Goal: Task Accomplishment & Management: Complete application form

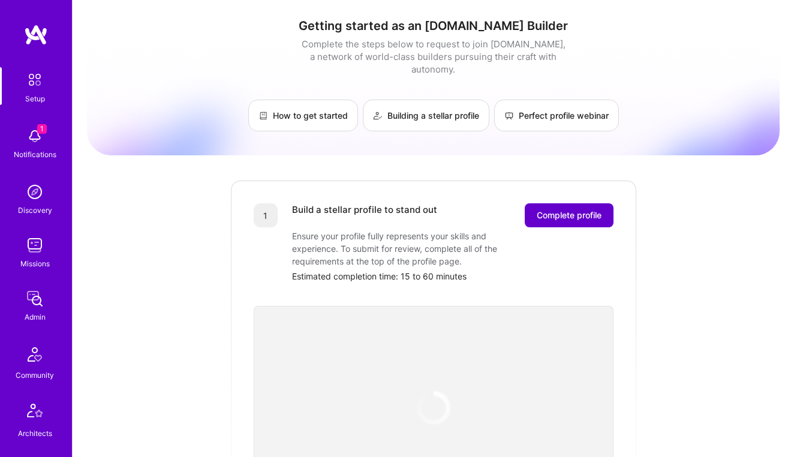
click at [538, 212] on button "Complete profile" at bounding box center [569, 215] width 89 height 24
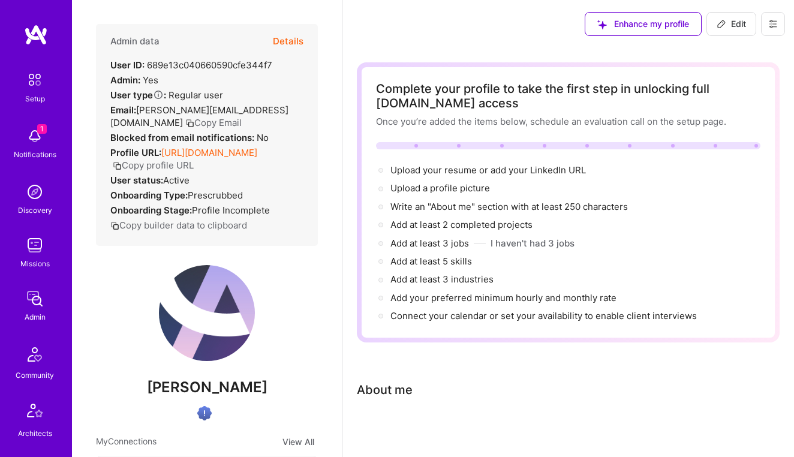
click at [194, 165] on button "Copy profile URL" at bounding box center [153, 165] width 81 height 13
click at [420, 171] on span "Upload your resume →" at bounding box center [438, 169] width 97 height 11
click at [541, 170] on span "add your LinkedIn URL →" at bounding box center [543, 169] width 106 height 11
select select "US"
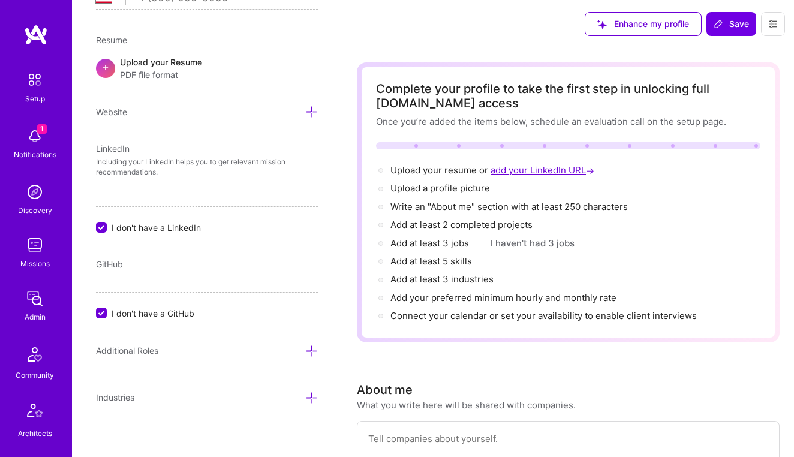
scroll to position [787, 0]
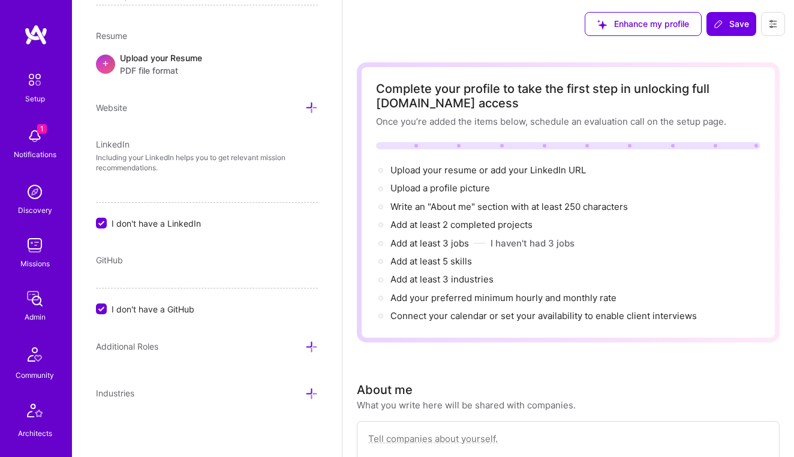
click at [103, 219] on input "I don't have a LinkedIn" at bounding box center [102, 223] width 11 height 11
checkbox input "false"
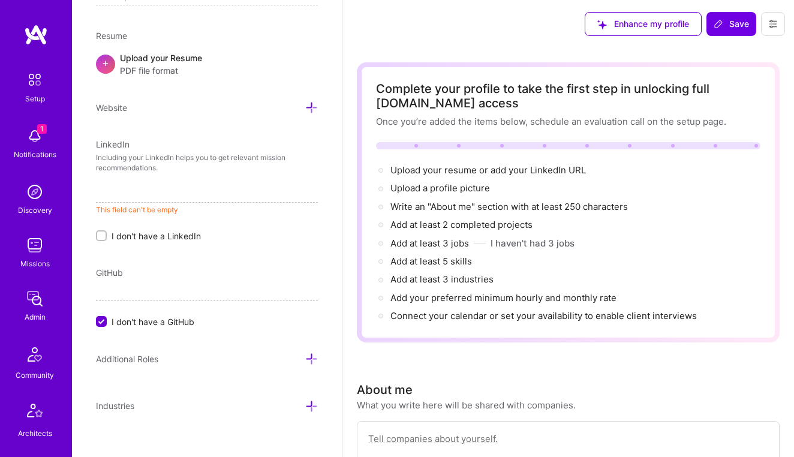
paste input "[URL][DOMAIN_NAME][PERSON_NAME]"
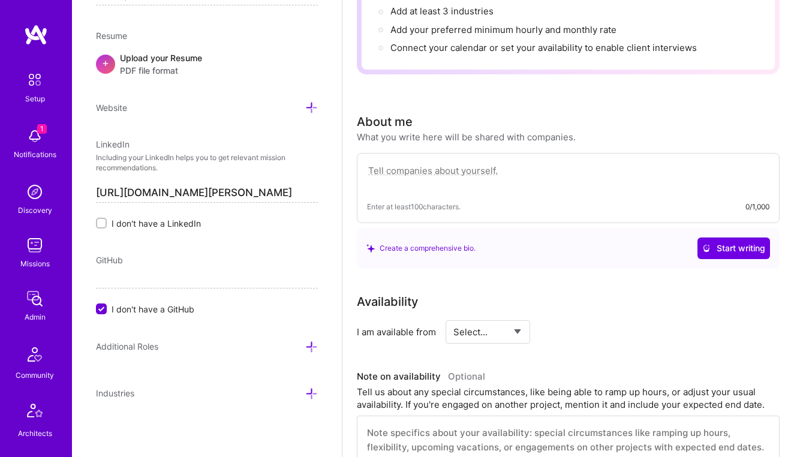
scroll to position [269, 0]
type input "[URL][DOMAIN_NAME][PERSON_NAME]"
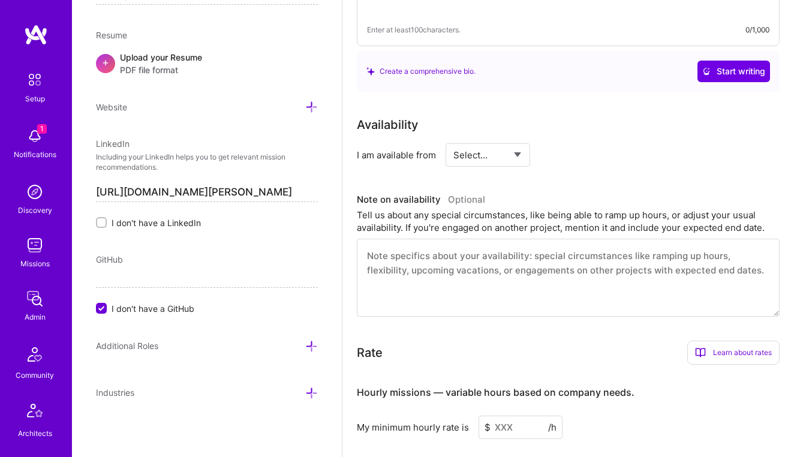
scroll to position [787, 0]
click at [315, 390] on icon at bounding box center [311, 393] width 13 height 13
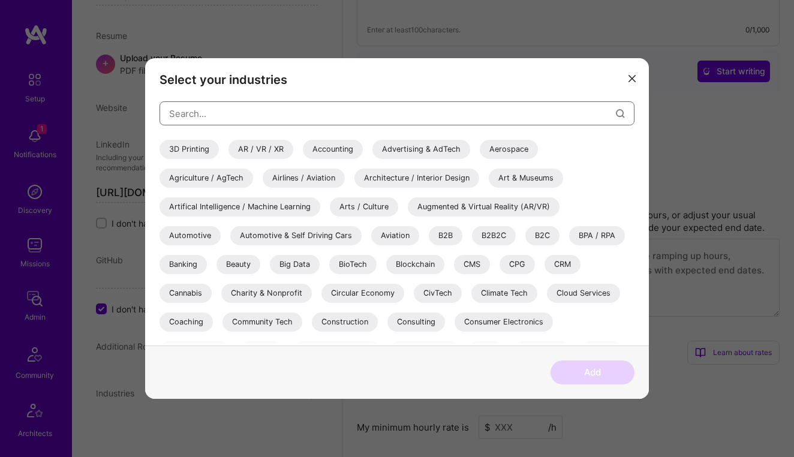
click at [313, 117] on input "modal" at bounding box center [392, 113] width 447 height 31
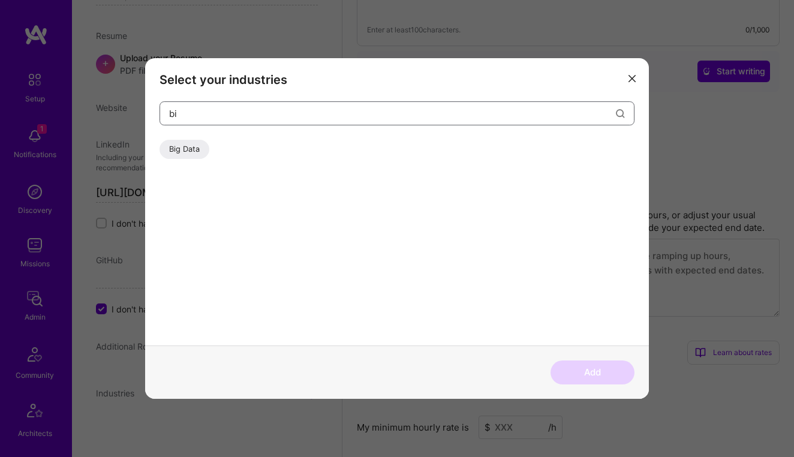
type input "b"
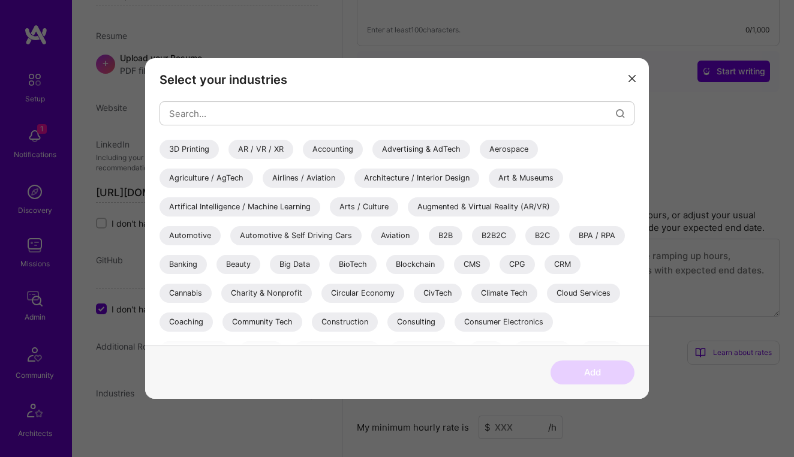
click at [632, 80] on icon "modal" at bounding box center [631, 78] width 7 height 7
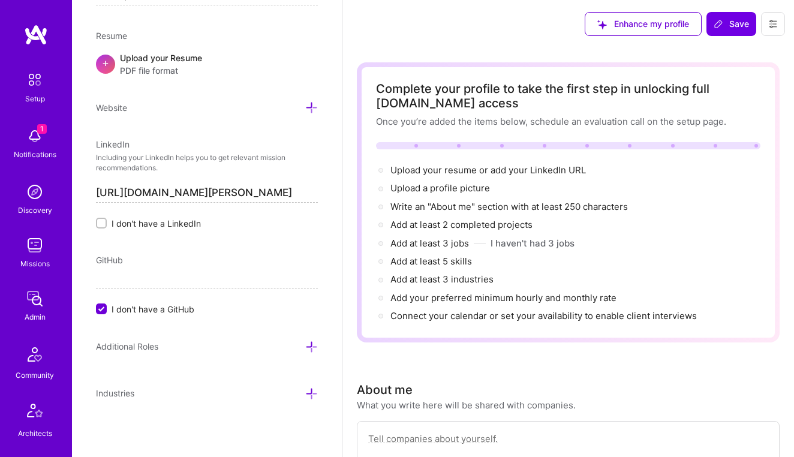
scroll to position [0, 0]
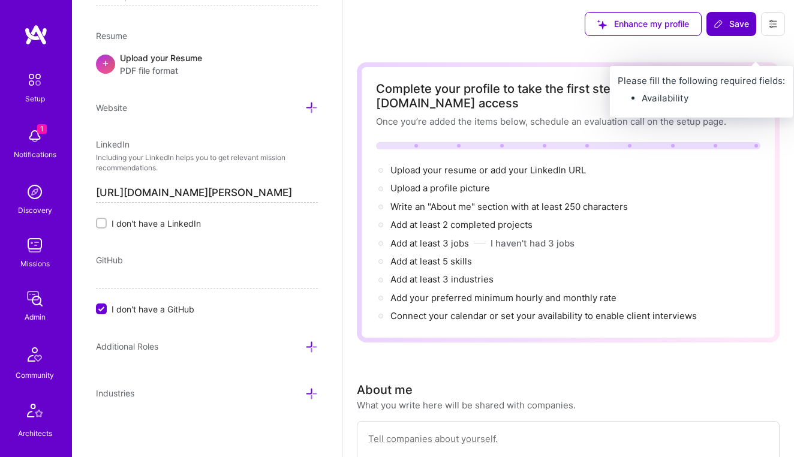
click at [722, 25] on icon at bounding box center [719, 24] width 10 height 10
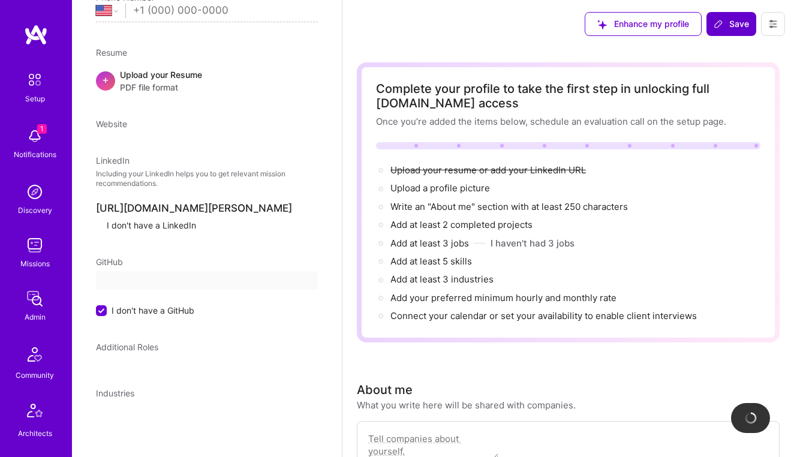
scroll to position [248, 0]
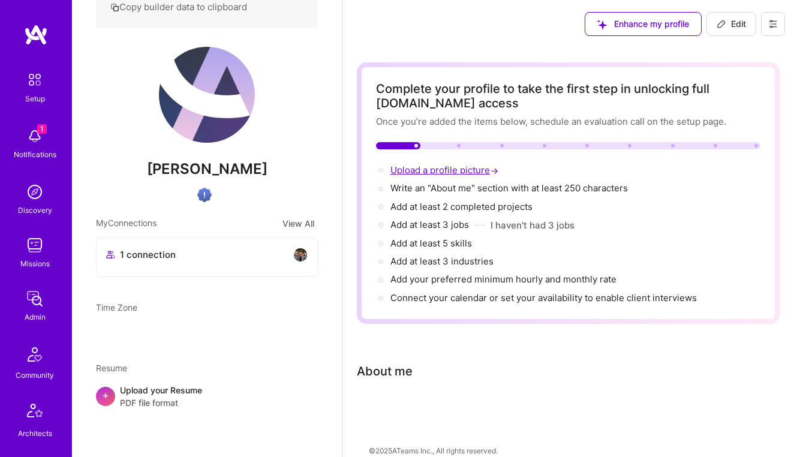
click at [458, 172] on span "Upload a profile picture →" at bounding box center [445, 169] width 110 height 11
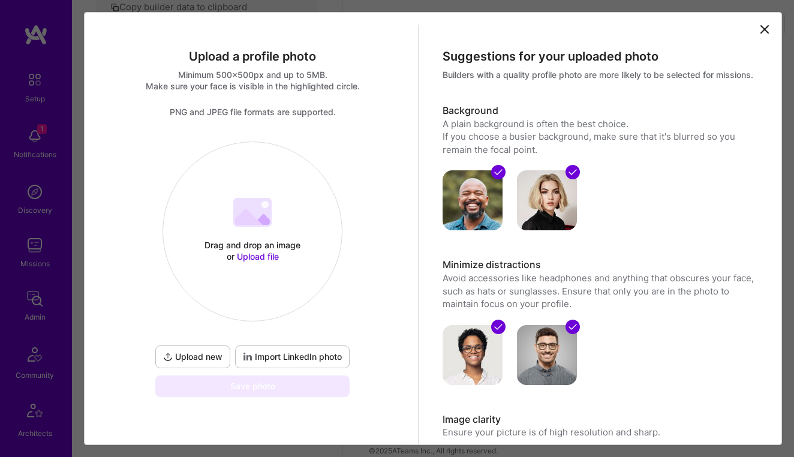
click at [290, 357] on span "Import LinkedIn photo" at bounding box center [292, 357] width 99 height 12
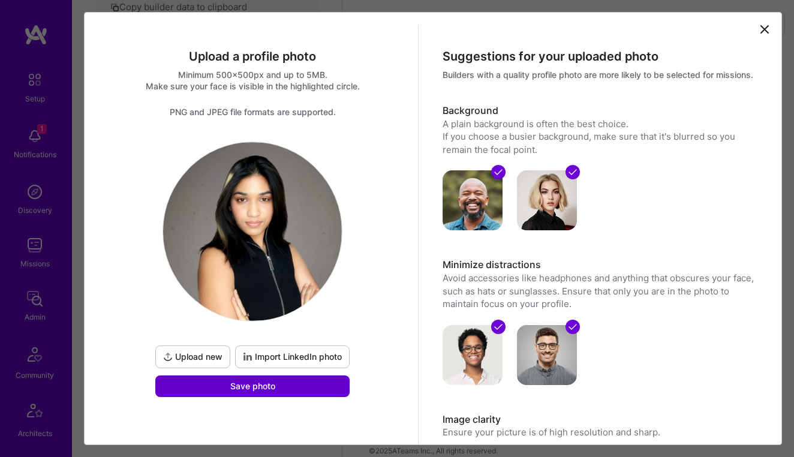
click at [235, 383] on span "Save photo" at bounding box center [252, 386] width 45 height 12
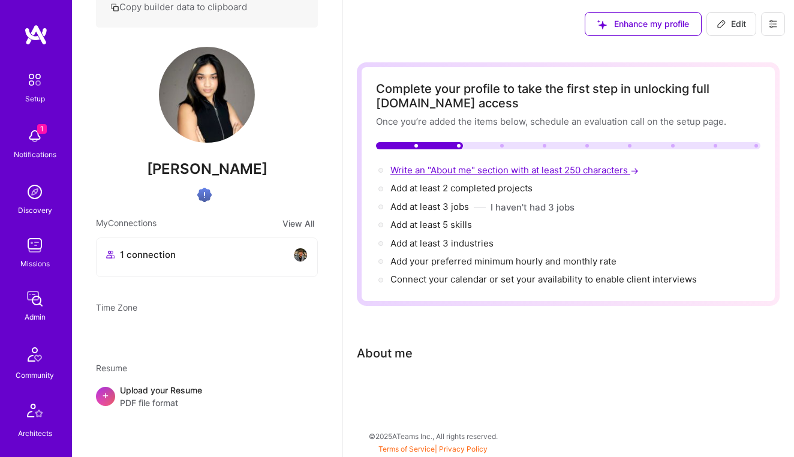
click at [453, 172] on span "Write an "About me" section with at least 250 characters →" at bounding box center [515, 169] width 251 height 11
select select "US"
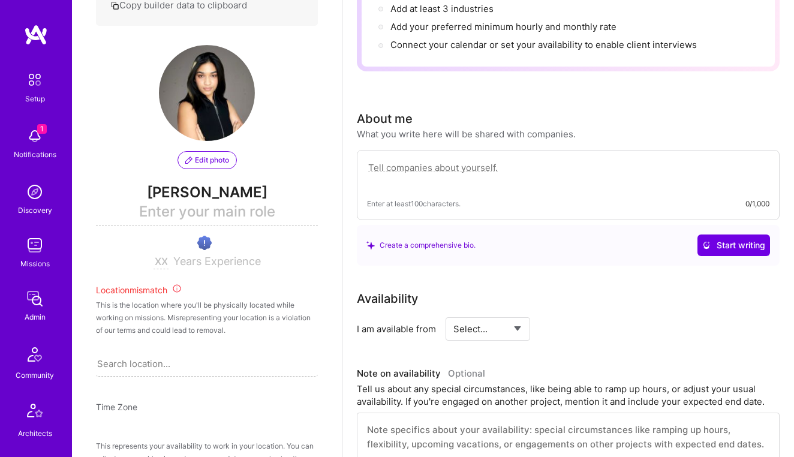
scroll to position [192, 0]
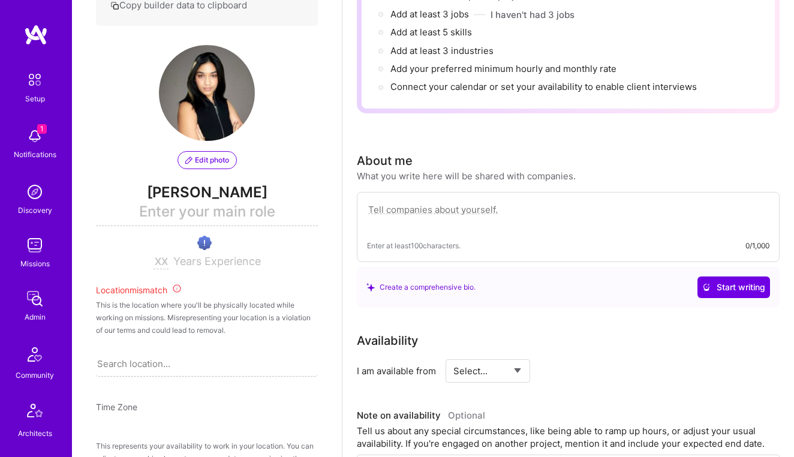
paste textarea "Artist | Business Strategy | Finance | Economics | Strategy | Strategic partner…"
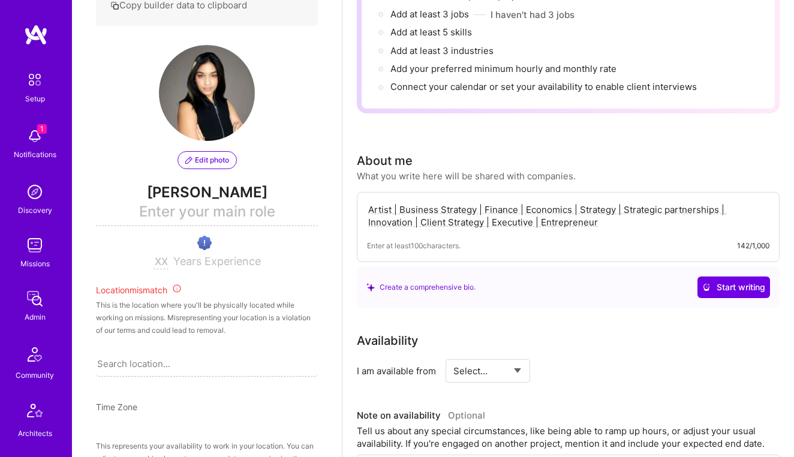
drag, startPoint x: 399, startPoint y: 209, endPoint x: 362, endPoint y: 209, distance: 37.8
click at [362, 209] on div "Artist | Business Strategy | Finance | Economics | Strategy | Strategic partner…" at bounding box center [568, 227] width 423 height 70
drag, startPoint x: 660, startPoint y: 224, endPoint x: 596, endPoint y: 222, distance: 63.6
click at [596, 222] on textarea "Revenue Generation | Business Strategy | Finance | Economics | Strategy | Strat…" at bounding box center [568, 216] width 402 height 28
click at [553, 222] on textarea "Revenue Generation | Business Strategy | Finance | Economics | Strategy | Strat…" at bounding box center [568, 216] width 402 height 28
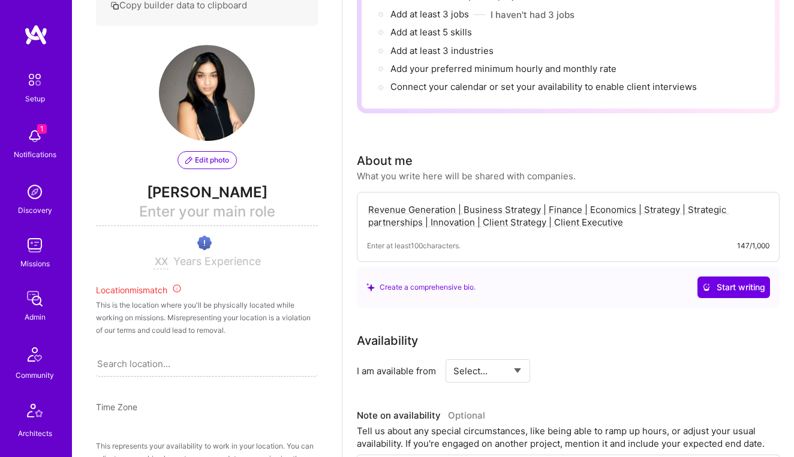
click at [643, 212] on textarea "Revenue Generation | Business Strategy | Finance | Economics | Strategy | Strat…" at bounding box center [568, 216] width 402 height 28
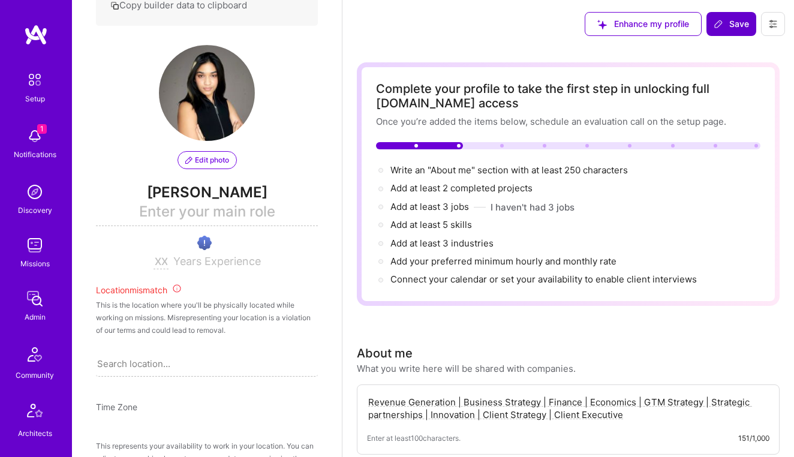
scroll to position [0, 0]
type textarea "Revenue Generation | Business Strategy | Finance | Economics | GTM Strategy | S…"
click at [718, 37] on div "Enhance my profile Save" at bounding box center [685, 24] width 218 height 48
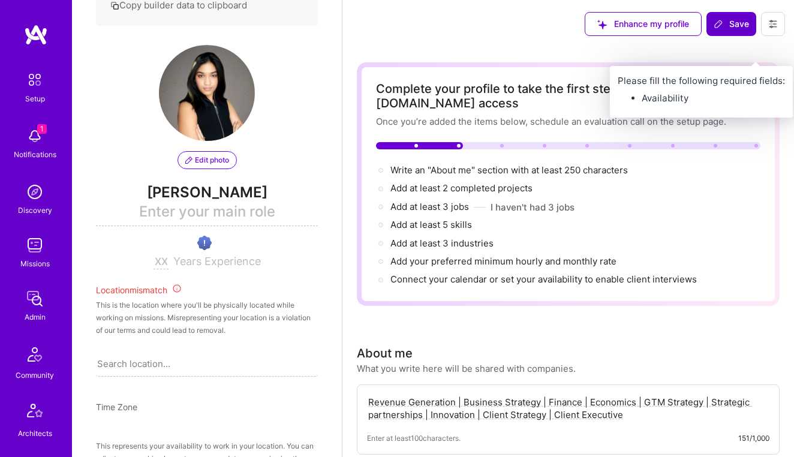
click at [720, 26] on icon at bounding box center [719, 24] width 10 height 10
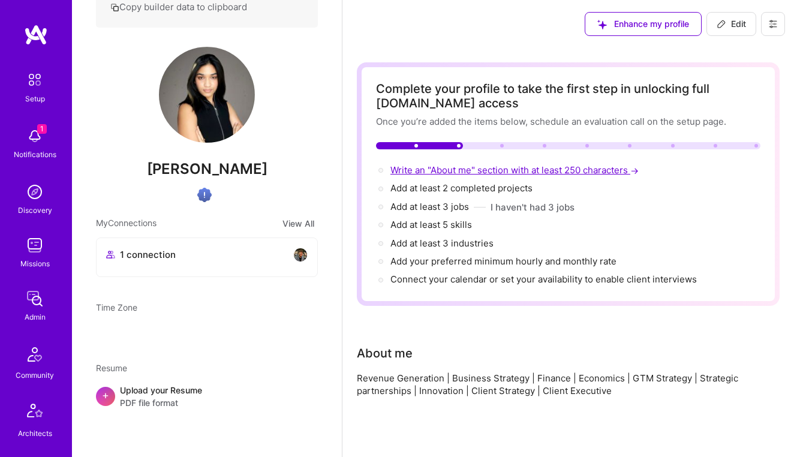
click at [504, 171] on span "Write an "About me" section with at least 250 characters →" at bounding box center [515, 169] width 251 height 11
select select "US"
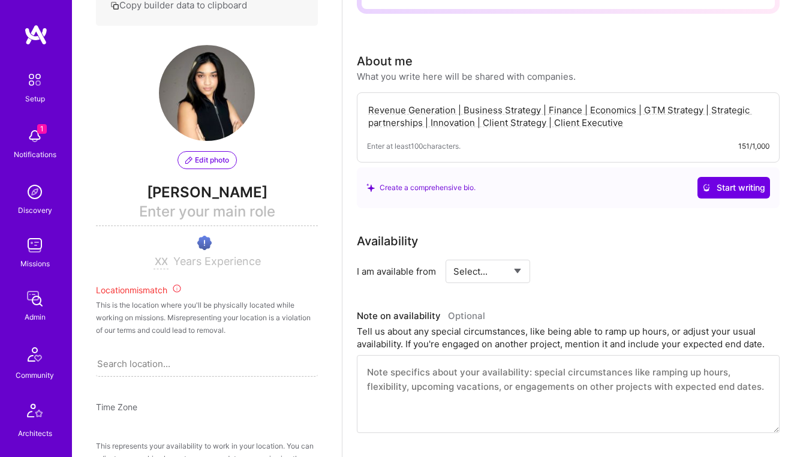
scroll to position [260, 0]
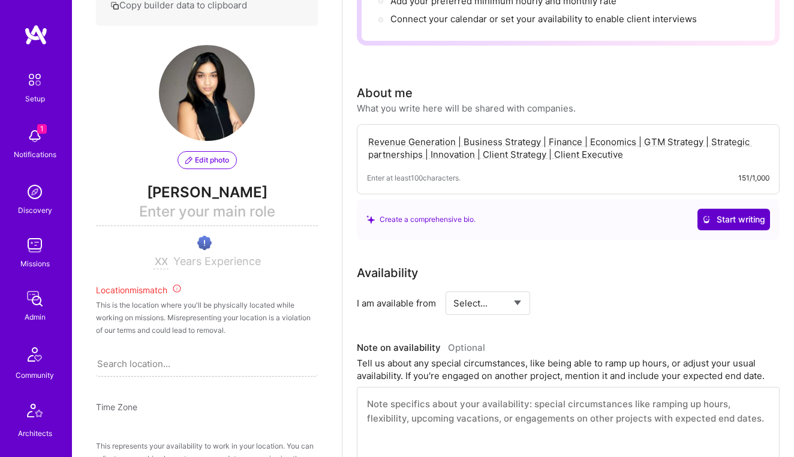
click at [711, 223] on span "Start writing" at bounding box center [733, 219] width 63 height 12
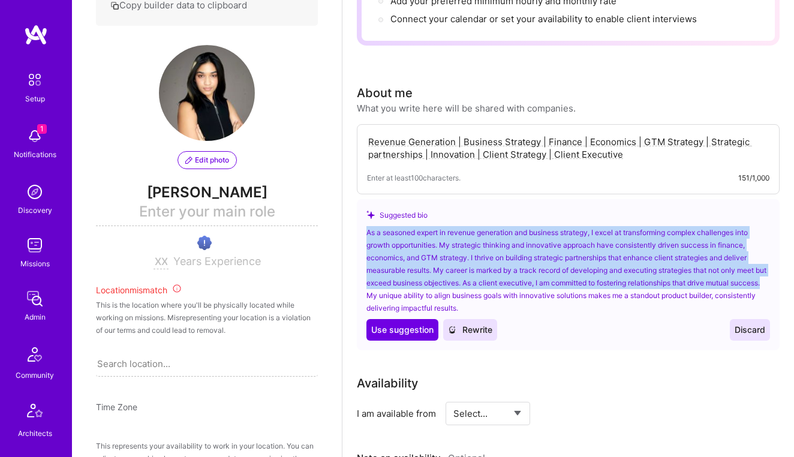
drag, startPoint x: 396, startPoint y: 298, endPoint x: 368, endPoint y: 233, distance: 70.9
click at [368, 233] on div "As a seasoned expert in revenue generation and business strategy, I excel at tr…" at bounding box center [568, 270] width 404 height 88
copy div "As a seasoned expert in revenue generation and business strategy, I excel at tr…"
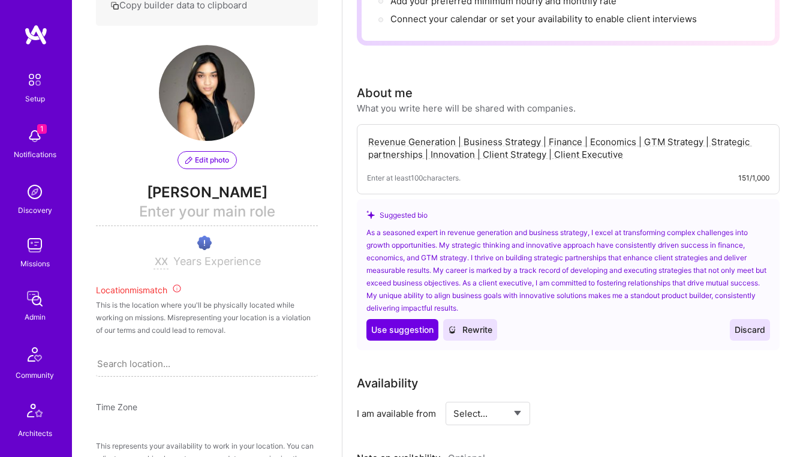
click at [393, 149] on textarea "Revenue Generation | Business Strategy | Finance | Economics | GTM Strategy | S…" at bounding box center [568, 148] width 402 height 28
paste textarea "As a seasoned expert in revenue generation and business strategy, I excel at tr…"
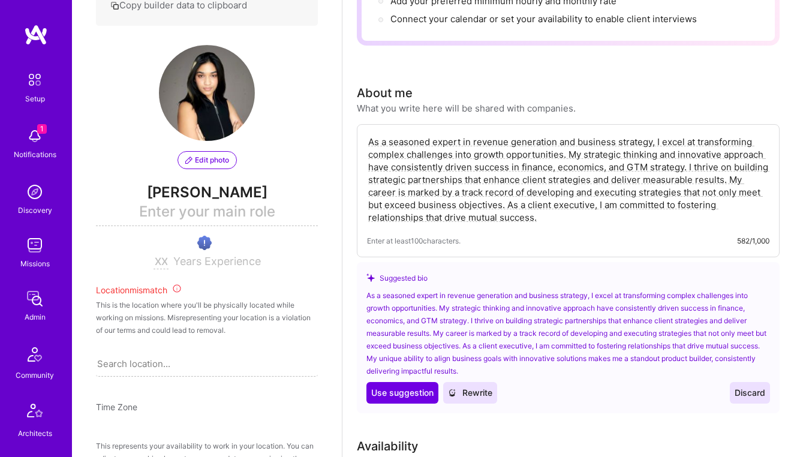
click at [570, 154] on textarea "As a seasoned expert in revenue generation and business strategy, I excel at tr…" at bounding box center [568, 179] width 402 height 91
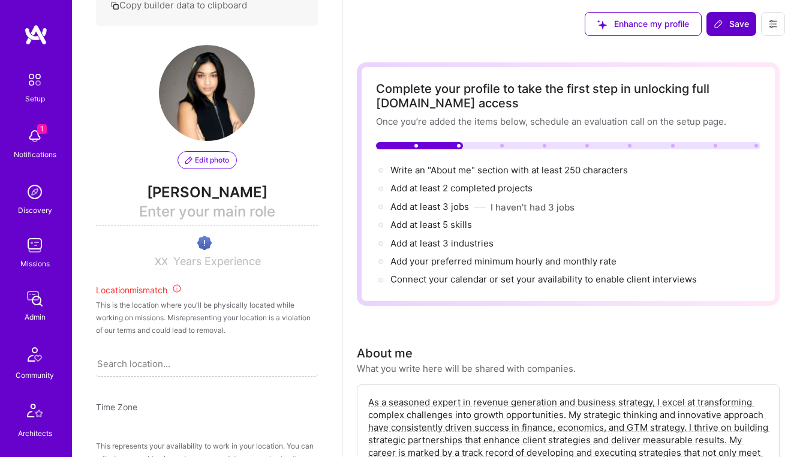
scroll to position [0, 0]
type textarea "As a seasoned expert in revenue generation and business strategy, I excel at tr…"
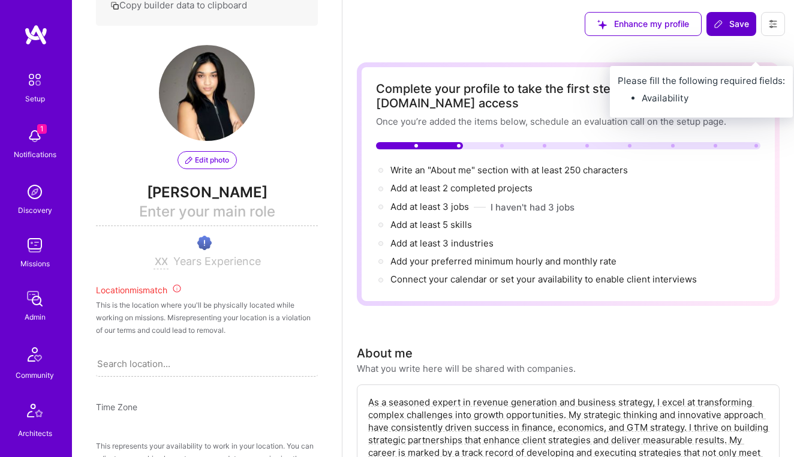
click at [727, 23] on span "Save" at bounding box center [731, 24] width 35 height 12
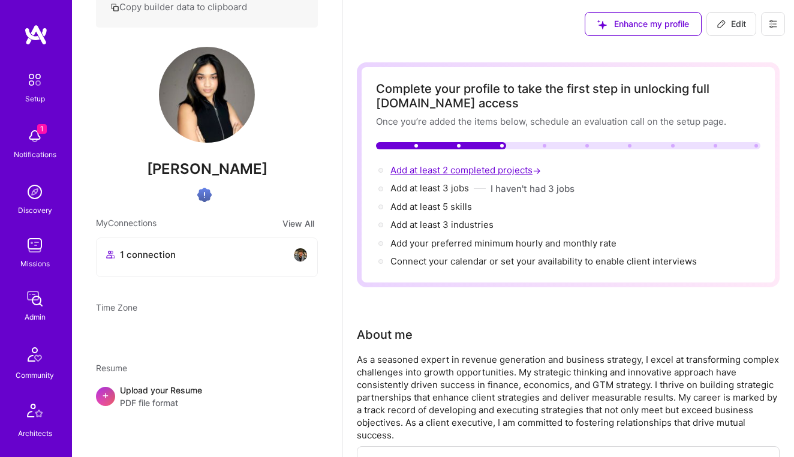
click at [505, 170] on span "Add at least 2 completed projects →" at bounding box center [466, 169] width 153 height 11
select select "US"
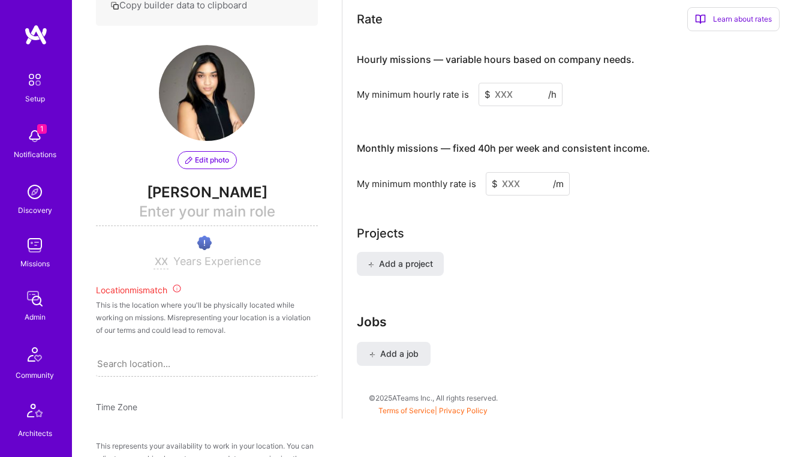
scroll to position [794, 0]
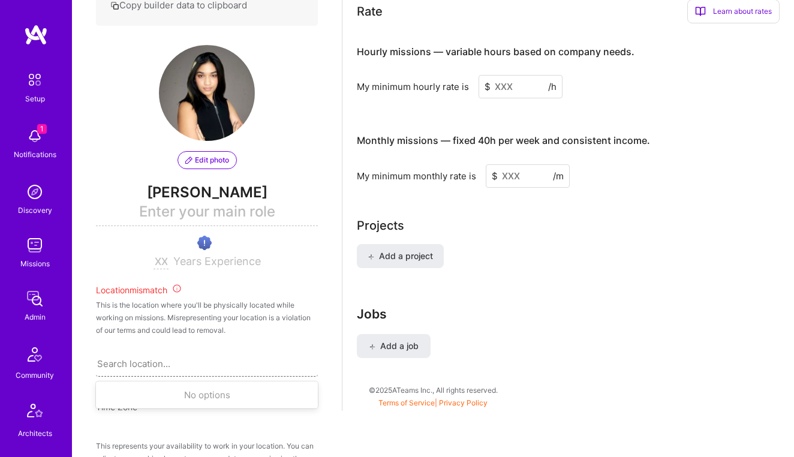
click at [153, 362] on div "Search location..." at bounding box center [133, 363] width 73 height 13
type input "new"
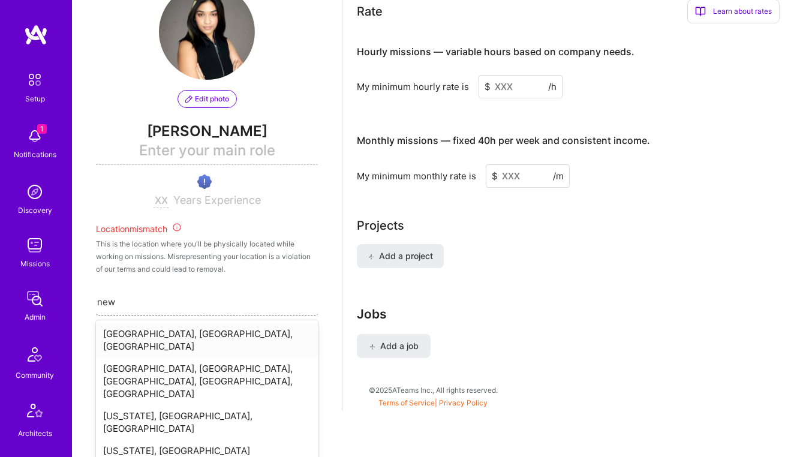
scroll to position [312, 0]
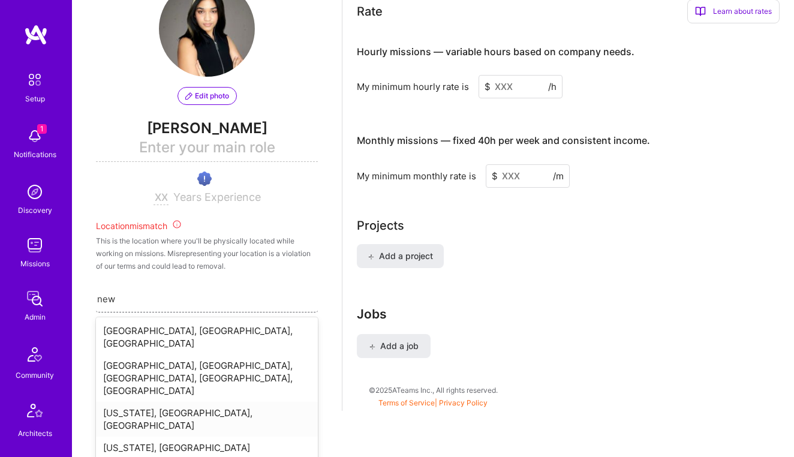
click at [133, 402] on div "[US_STATE], [GEOGRAPHIC_DATA], [GEOGRAPHIC_DATA]" at bounding box center [207, 419] width 222 height 35
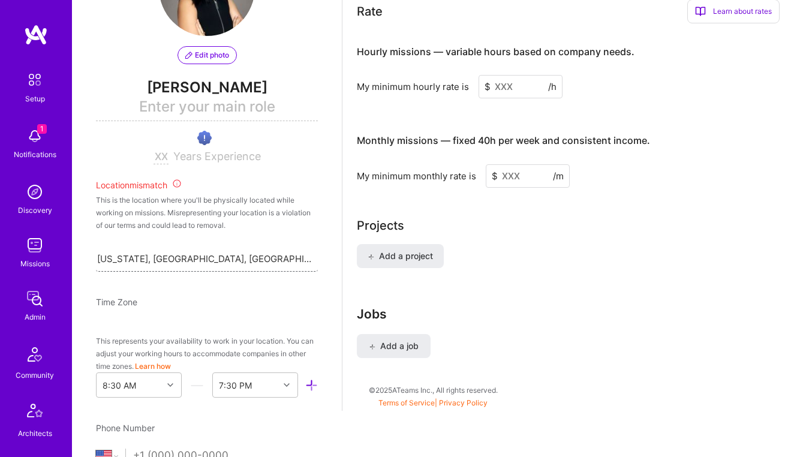
scroll to position [360, 0]
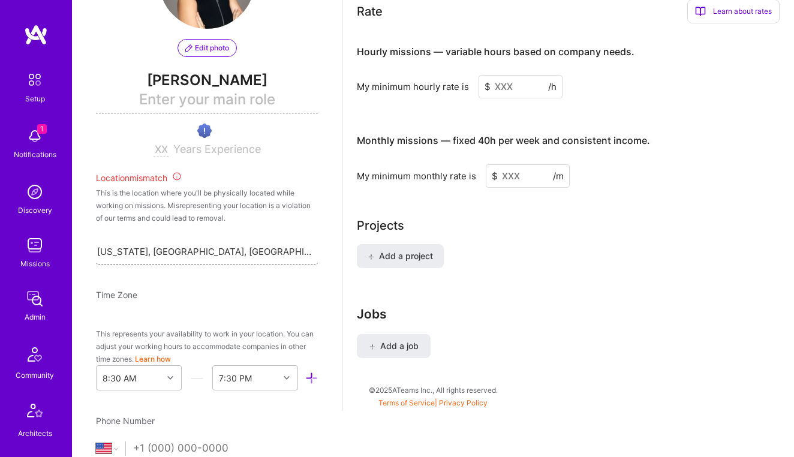
click at [128, 293] on span "Time Zone" at bounding box center [116, 295] width 41 height 10
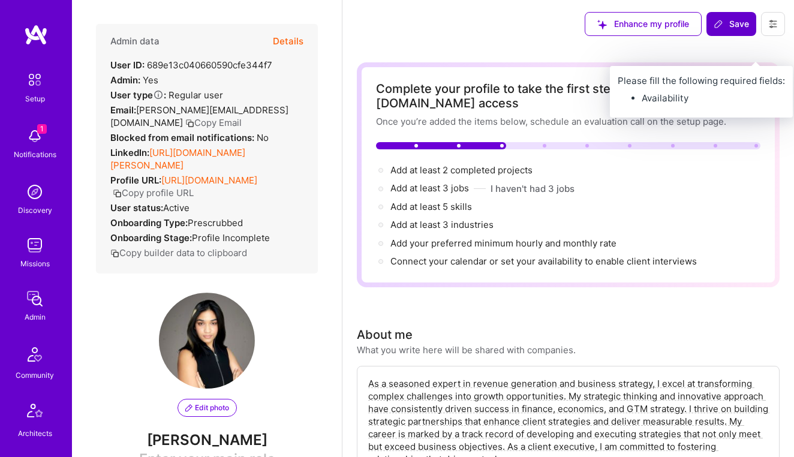
scroll to position [0, 0]
click at [728, 25] on span "Save" at bounding box center [731, 24] width 35 height 12
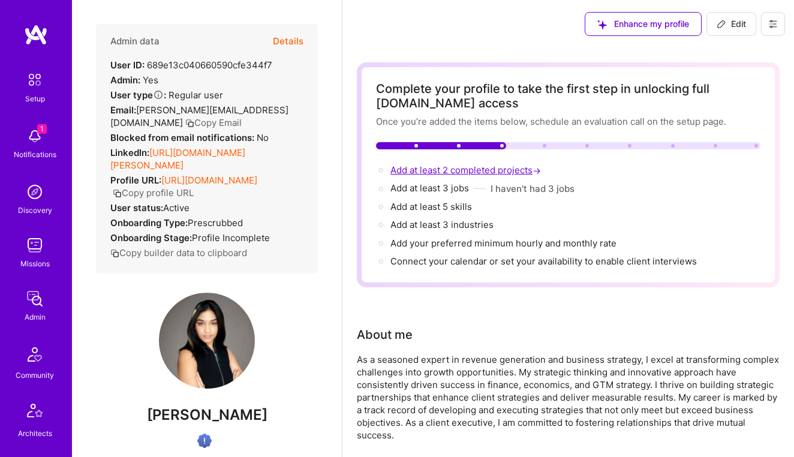
click at [478, 170] on span "Add at least 2 completed projects →" at bounding box center [466, 169] width 153 height 11
select select "US"
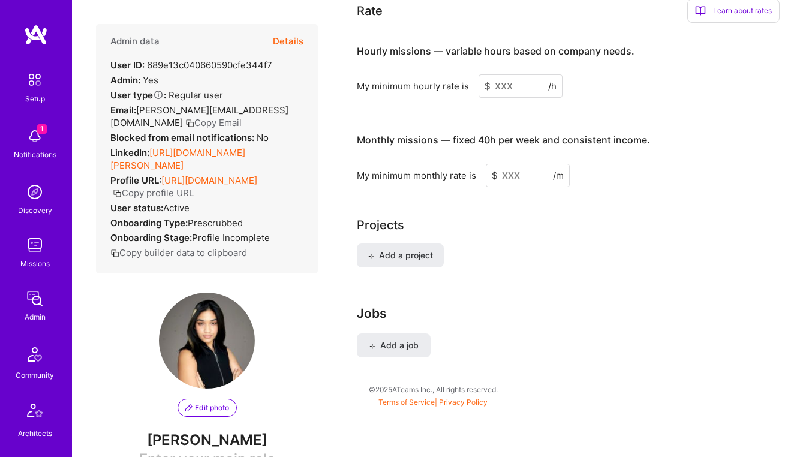
scroll to position [794, 0]
click at [407, 257] on span "Add a project" at bounding box center [400, 256] width 65 height 12
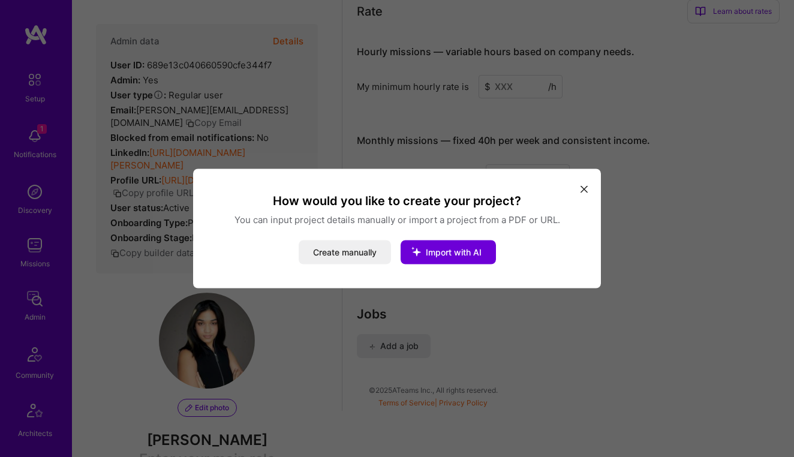
click at [586, 191] on icon "modal" at bounding box center [583, 188] width 7 height 7
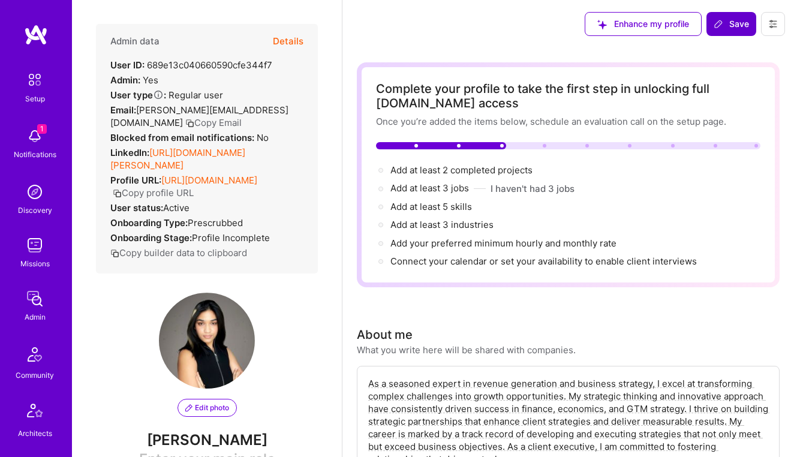
scroll to position [0, 0]
click at [462, 187] on span "Add at least 3 jobs →" at bounding box center [434, 187] width 89 height 11
click at [443, 209] on span "Add at least 5 skills →" at bounding box center [436, 206] width 92 height 11
click at [444, 207] on span "Add at least 5 skills →" at bounding box center [436, 206] width 92 height 11
click at [465, 207] on span "Add at least 5 skills →" at bounding box center [436, 206] width 92 height 11
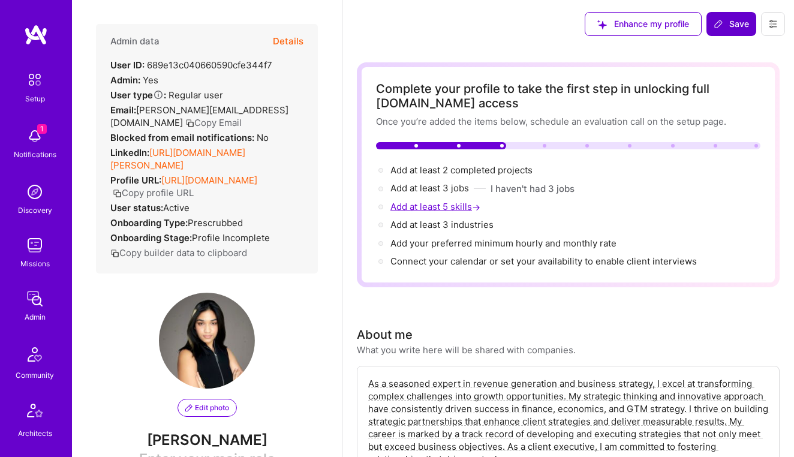
click at [478, 208] on span "→" at bounding box center [476, 207] width 8 height 13
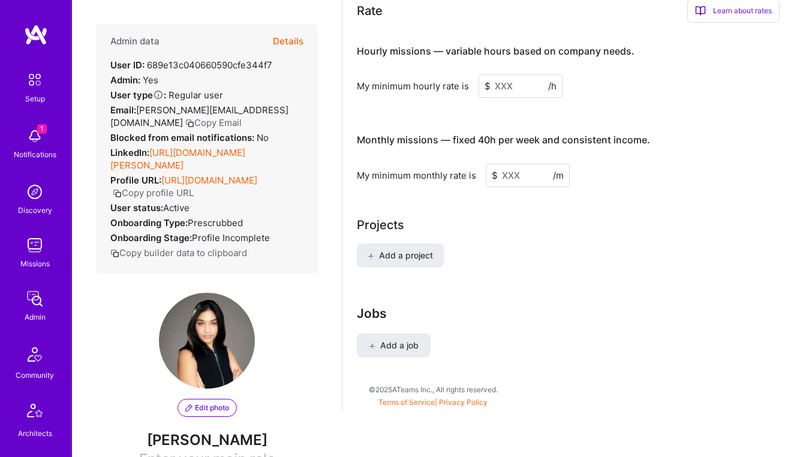
scroll to position [794, 0]
